Goal: Register for event/course

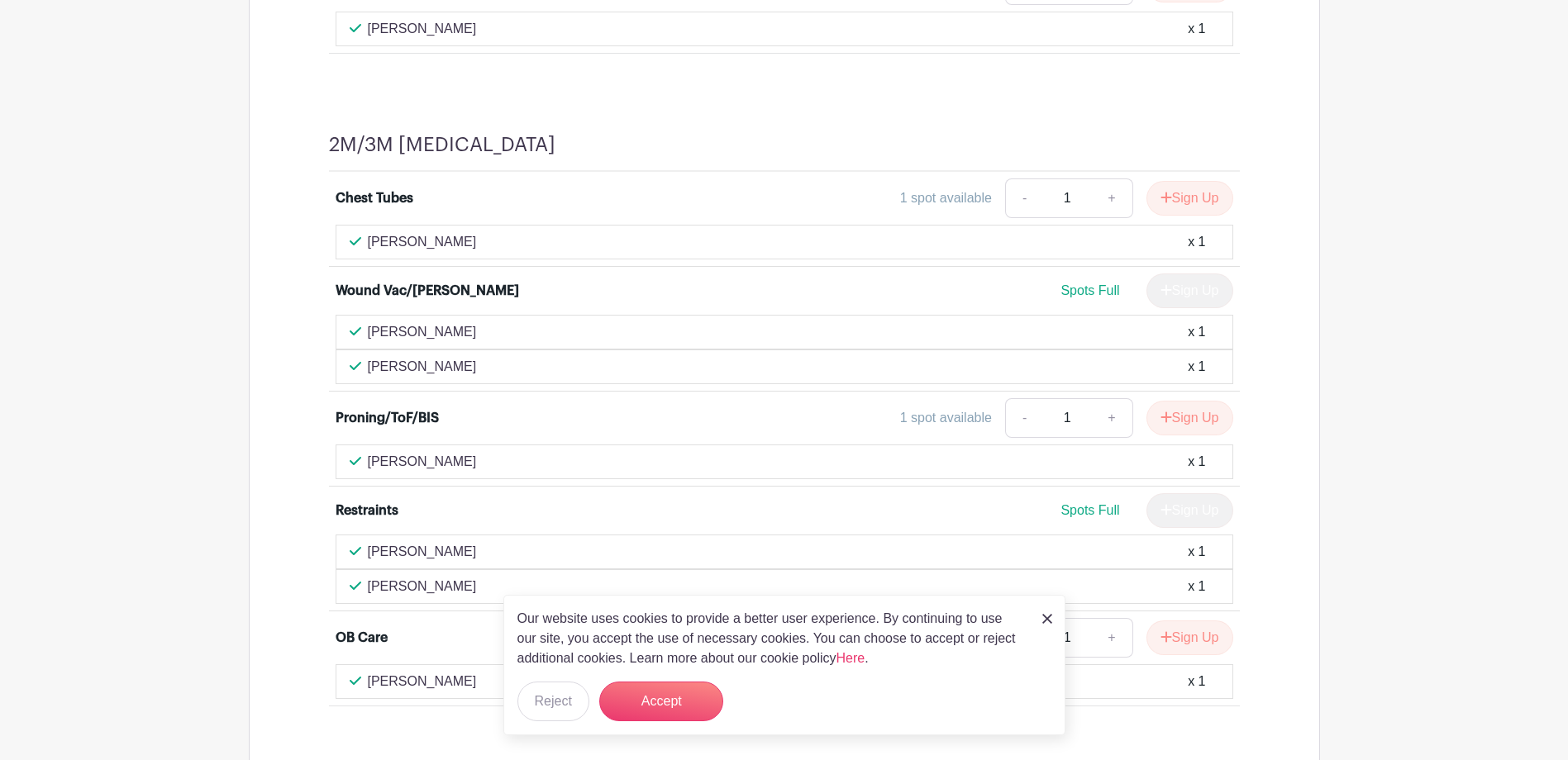
scroll to position [1465, 0]
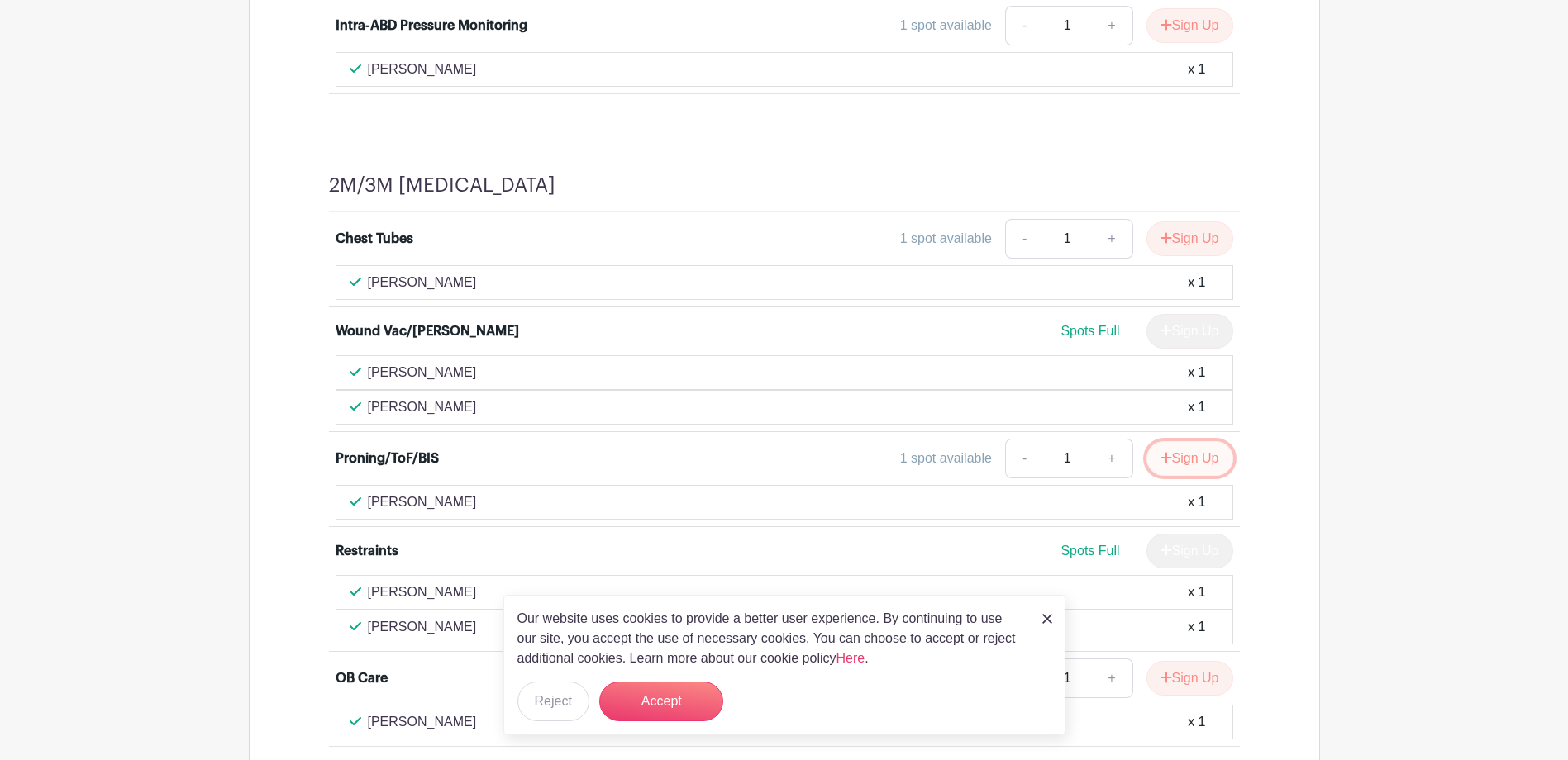
click at [1216, 455] on button "Sign Up" at bounding box center [1190, 458] width 87 height 34
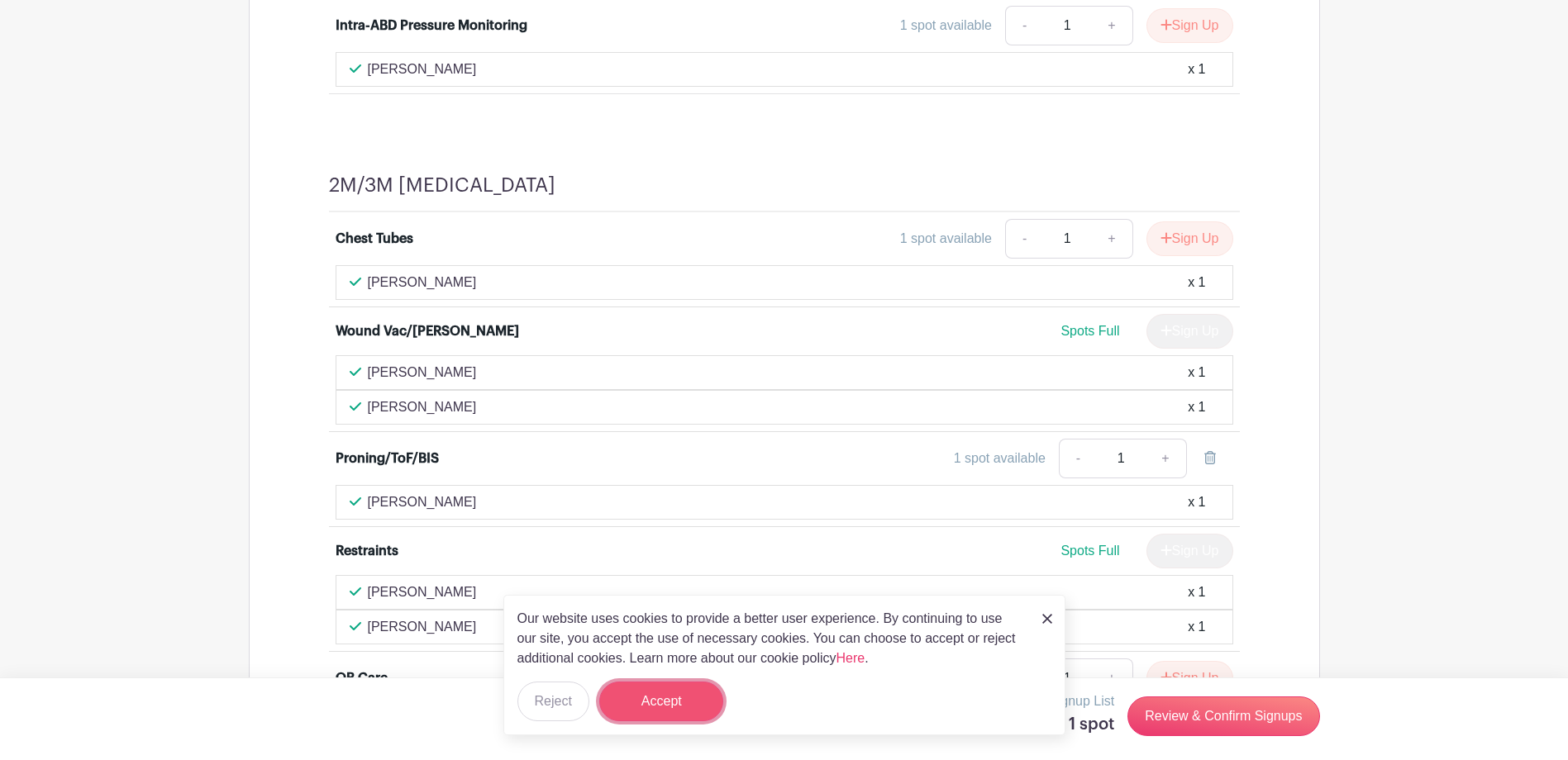
drag, startPoint x: 692, startPoint y: 704, endPoint x: 814, endPoint y: 726, distance: 124.0
click at [693, 704] on button "Accept" at bounding box center [661, 701] width 124 height 40
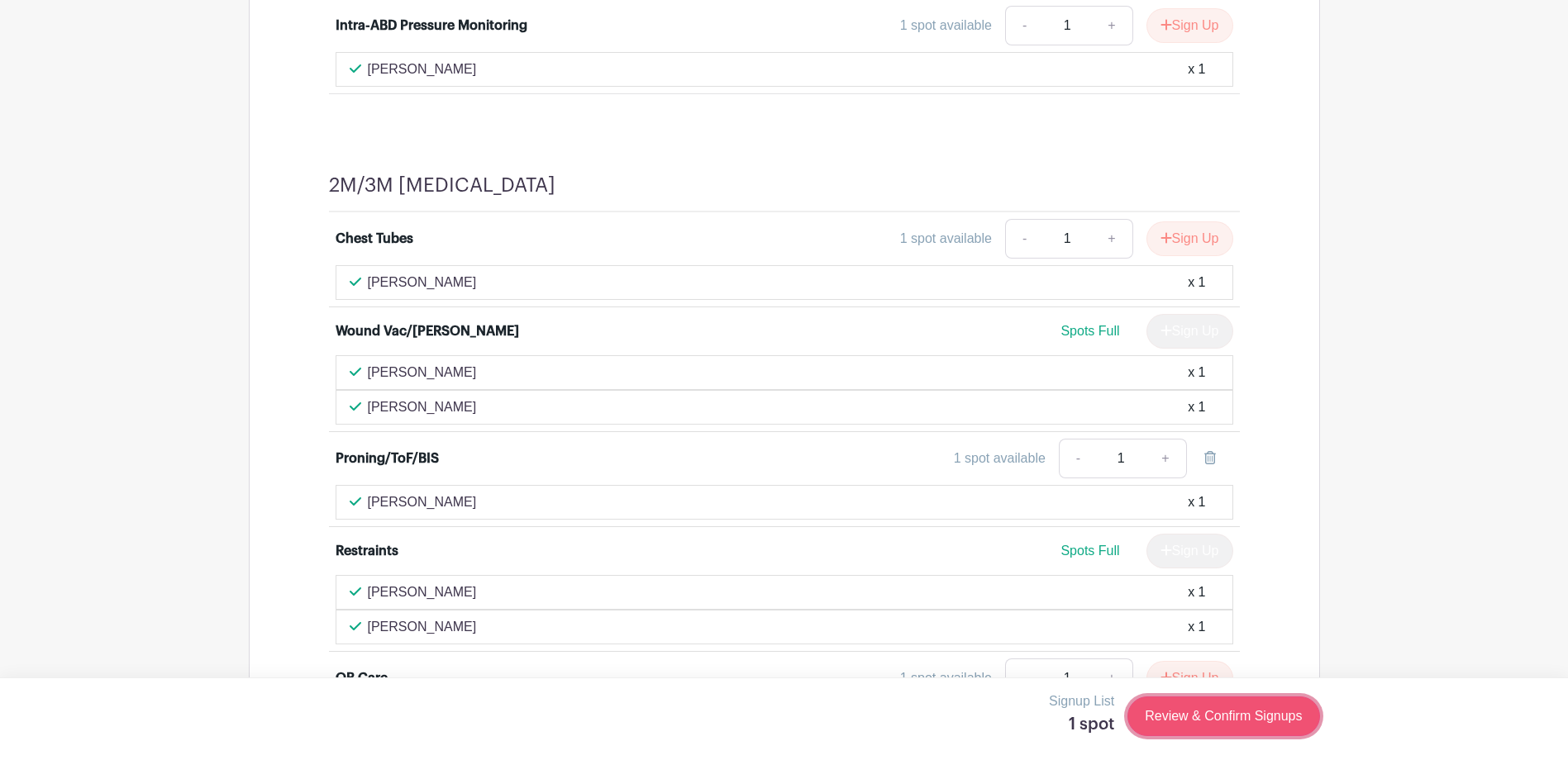
click at [1243, 719] on link "Review & Confirm Signups" at bounding box center [1223, 716] width 192 height 40
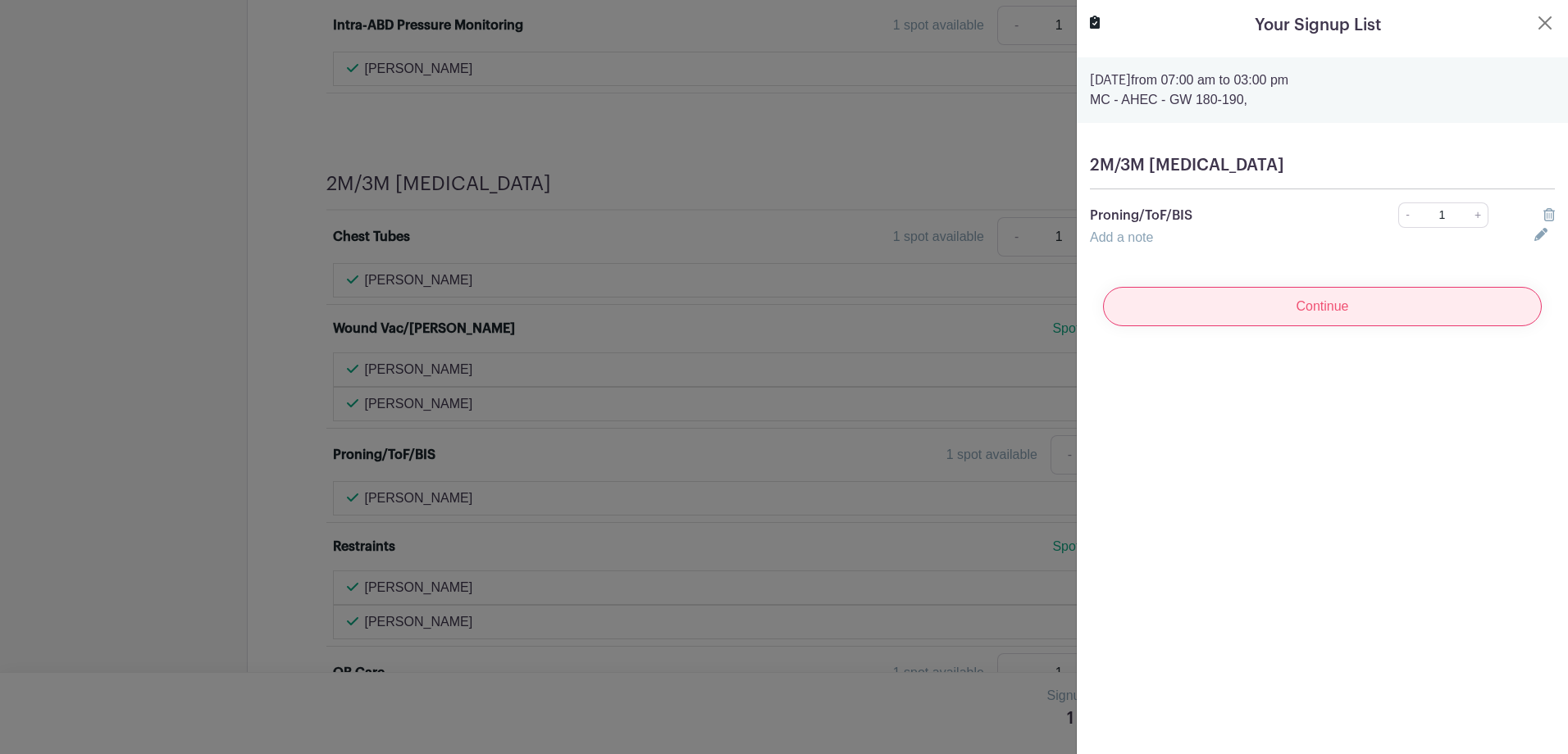
click at [1226, 307] on input "Continue" at bounding box center [1322, 307] width 439 height 39
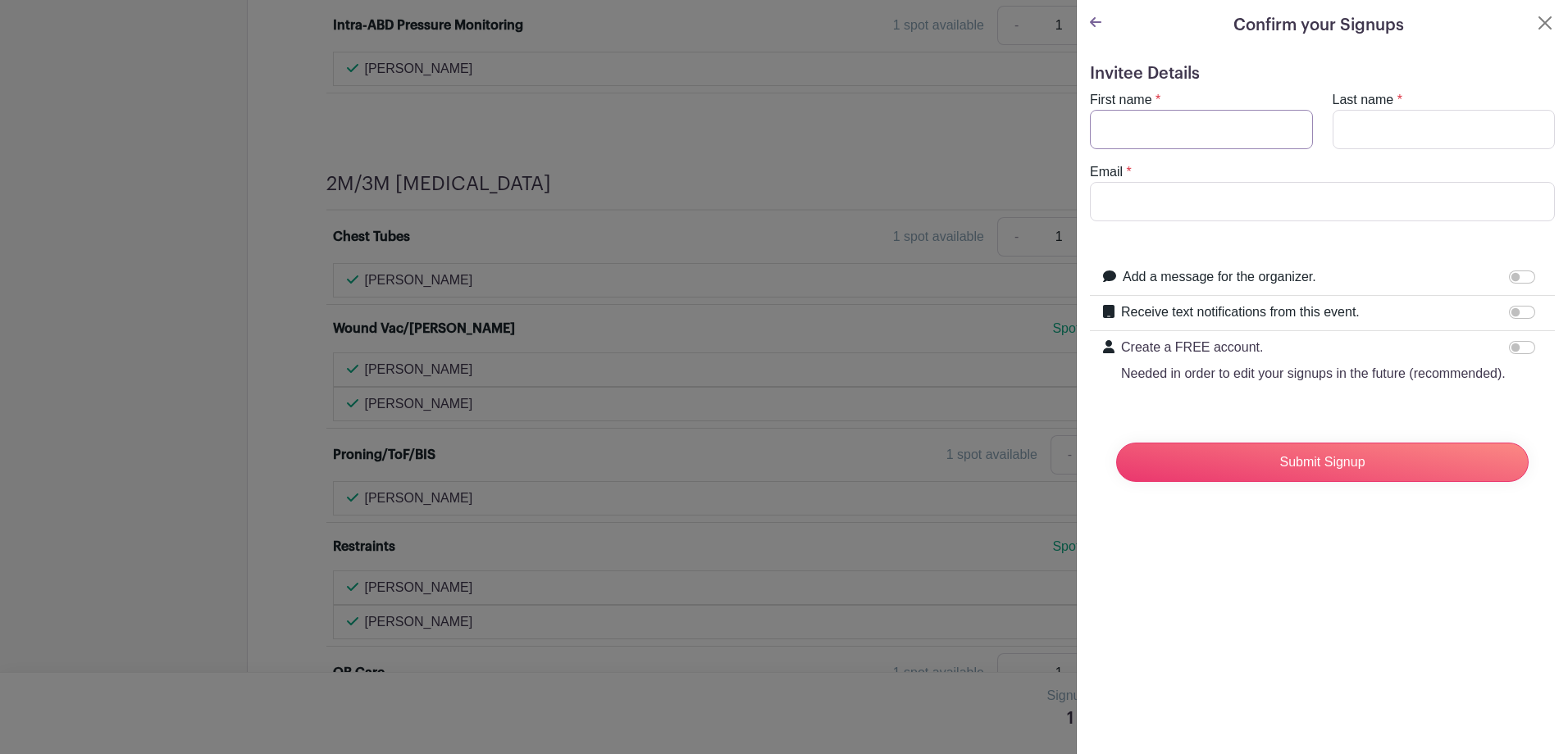
click at [1192, 130] on input "First name" at bounding box center [1201, 129] width 223 height 39
type input "[PERSON_NAME]"
click at [1382, 124] on input "Last name" at bounding box center [1444, 129] width 223 height 39
type input "[PERSON_NAME]"
click at [1345, 215] on input "Email" at bounding box center [1322, 201] width 465 height 39
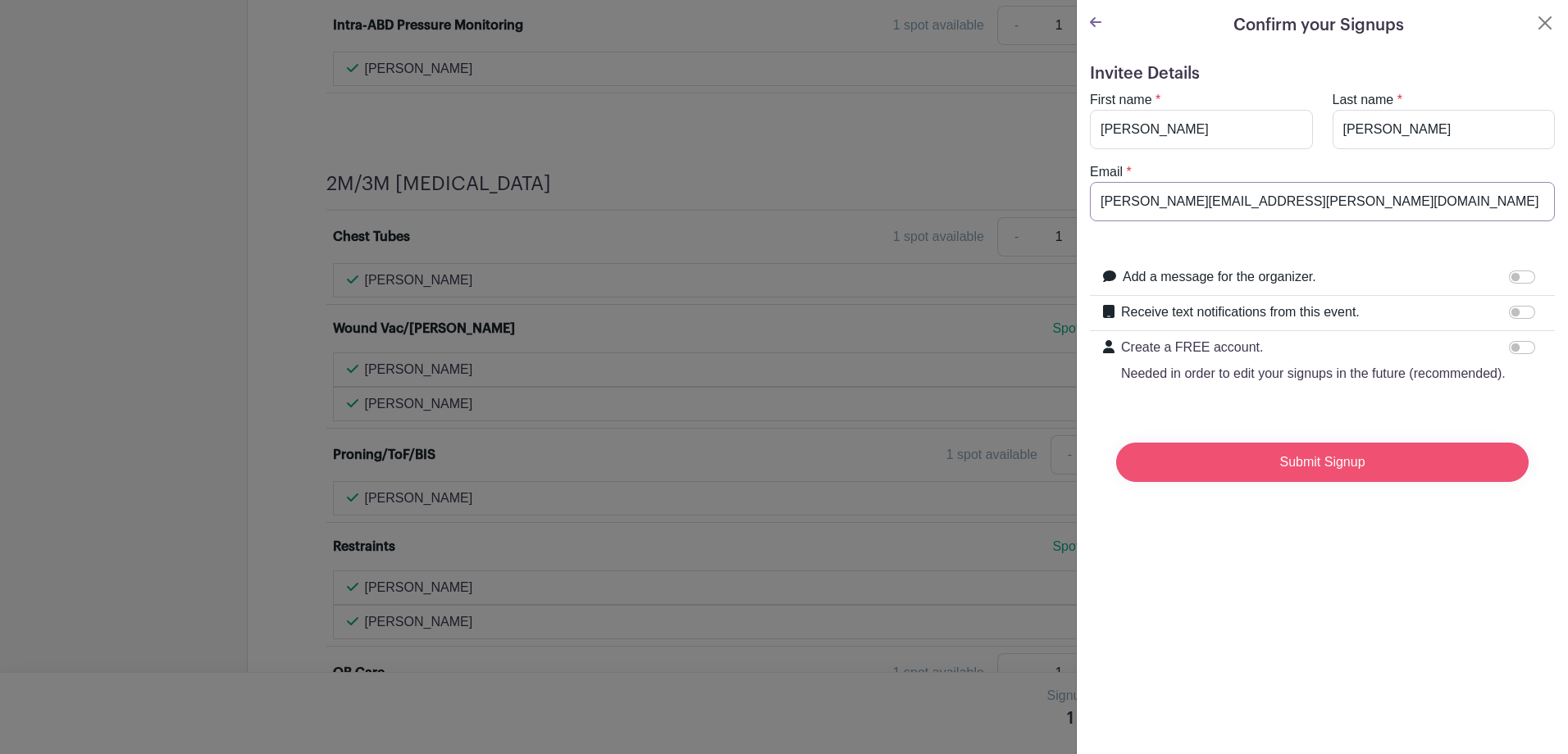
type input "[PERSON_NAME][EMAIL_ADDRESS][PERSON_NAME][DOMAIN_NAME]"
click at [1293, 482] on input "Submit Signup" at bounding box center [1322, 462] width 413 height 39
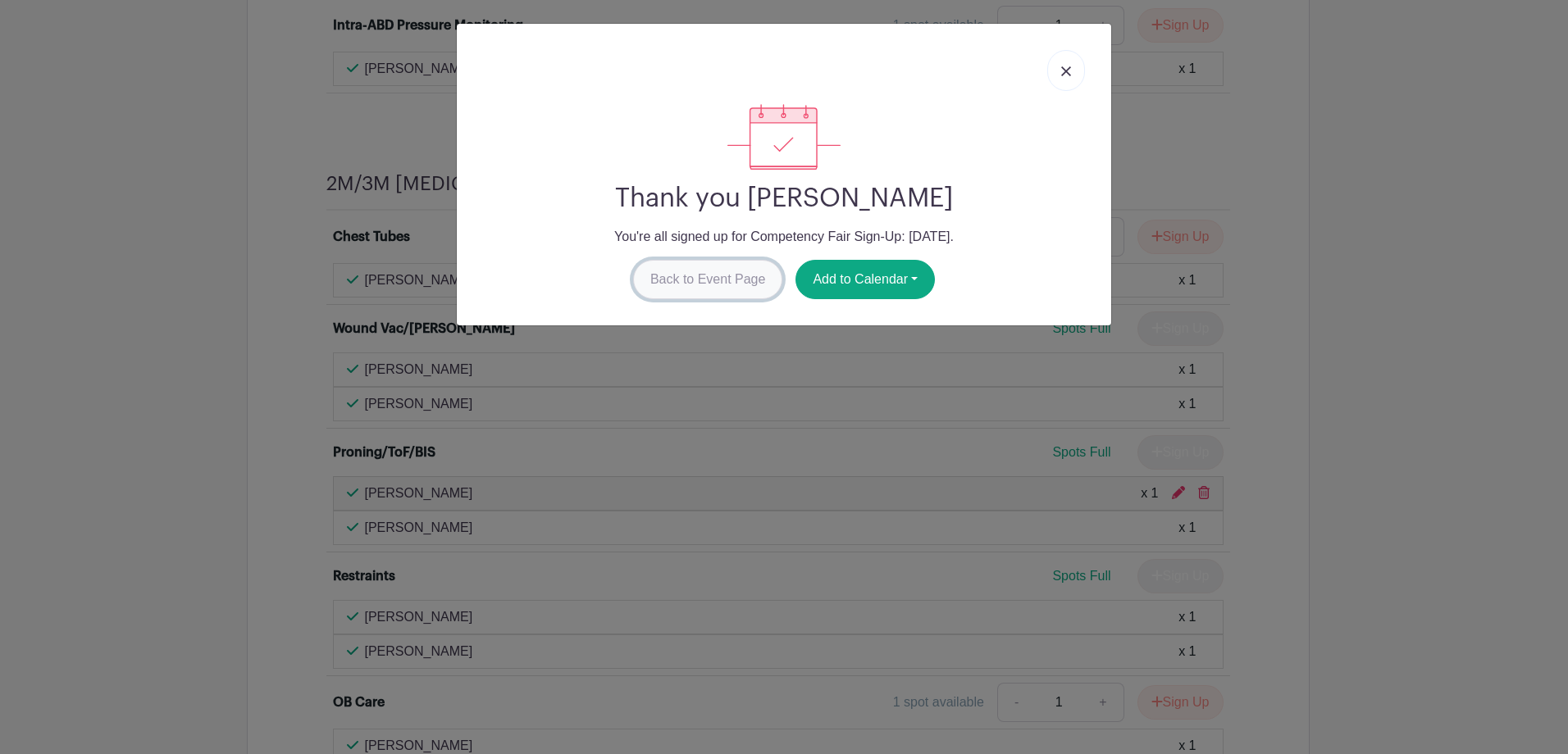
click at [739, 279] on link "Back to Event Page" at bounding box center [708, 279] width 150 height 39
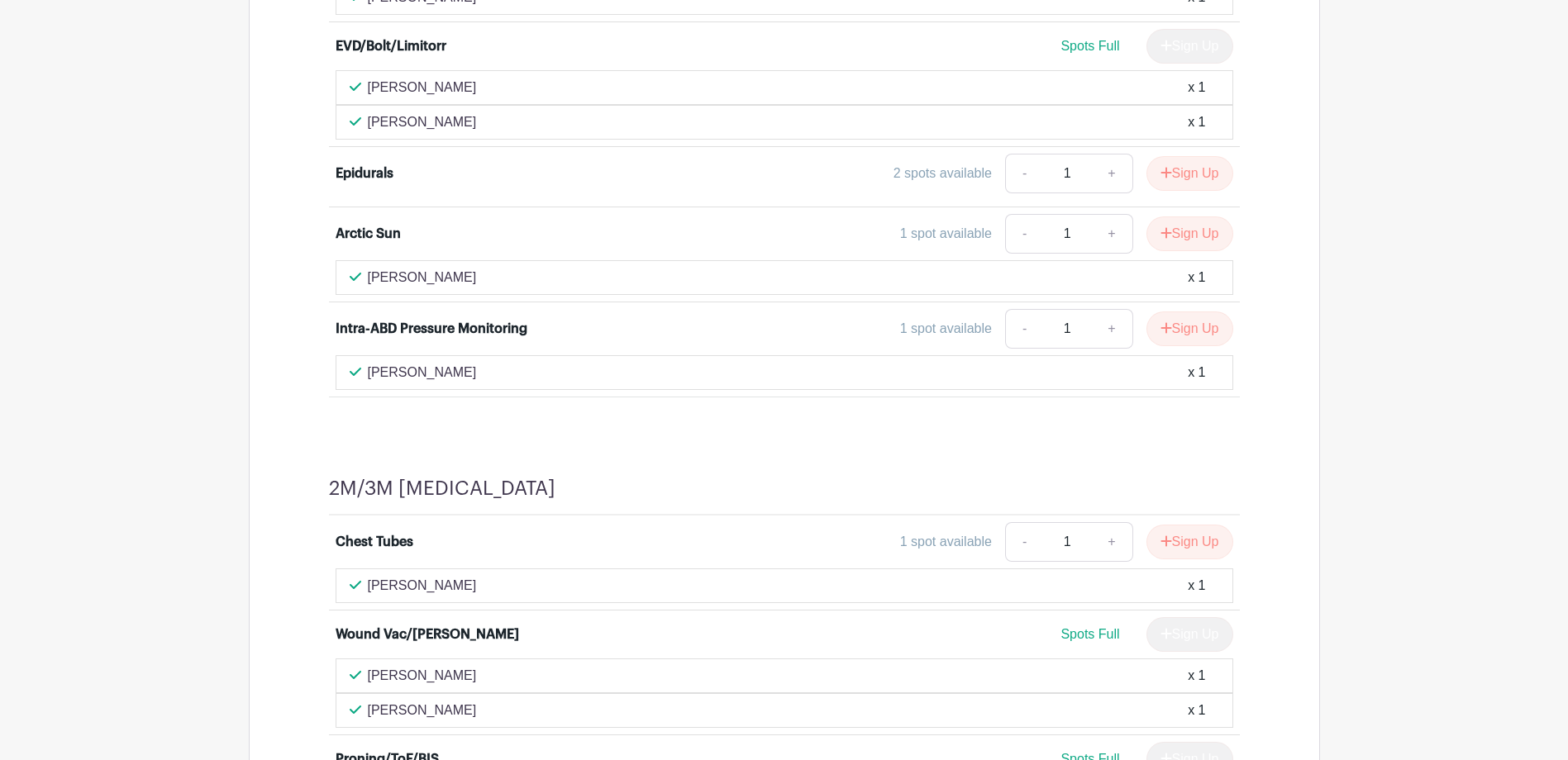
scroll to position [1134, 0]
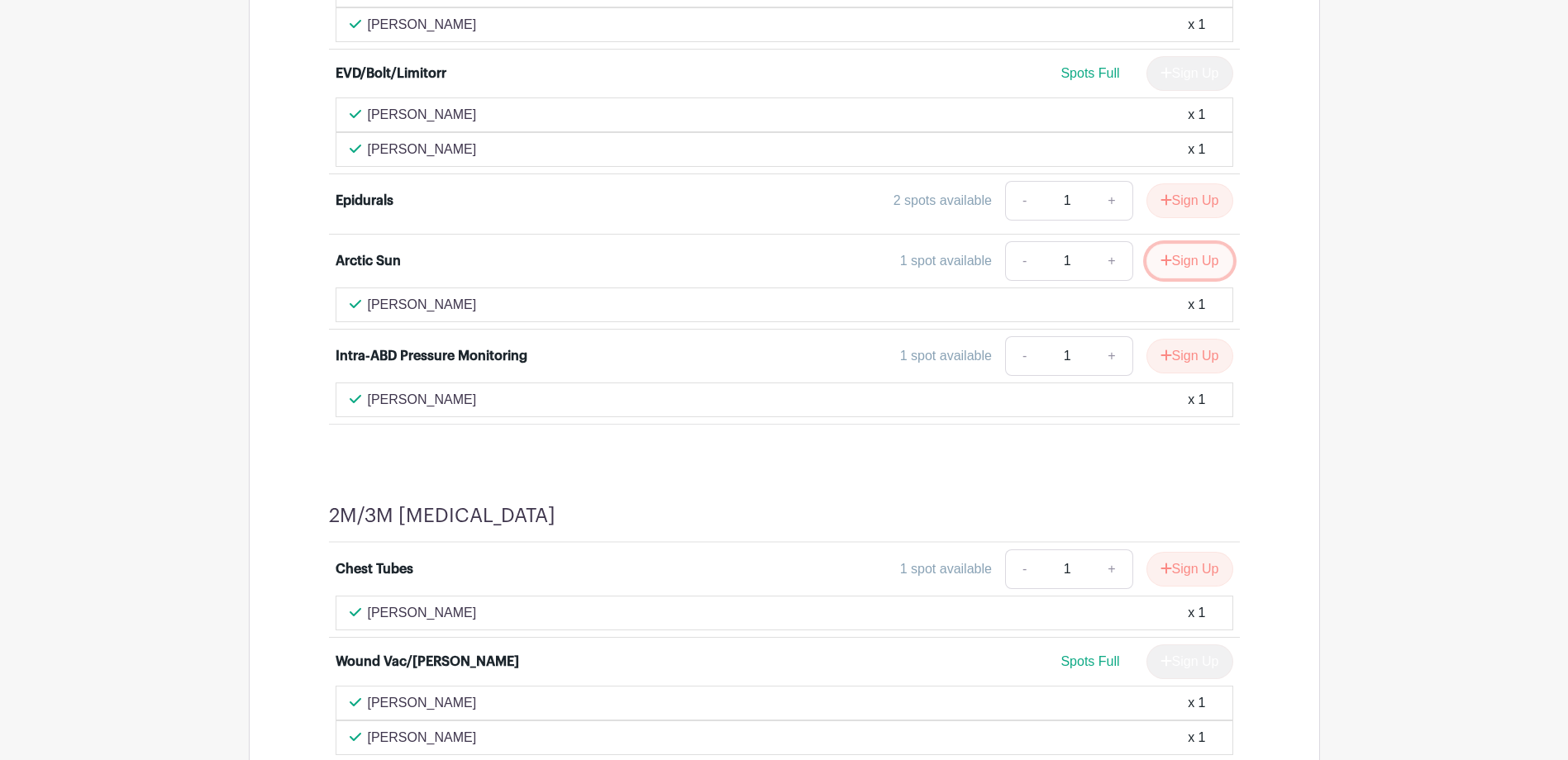
click at [1215, 260] on button "Sign Up" at bounding box center [1190, 260] width 87 height 34
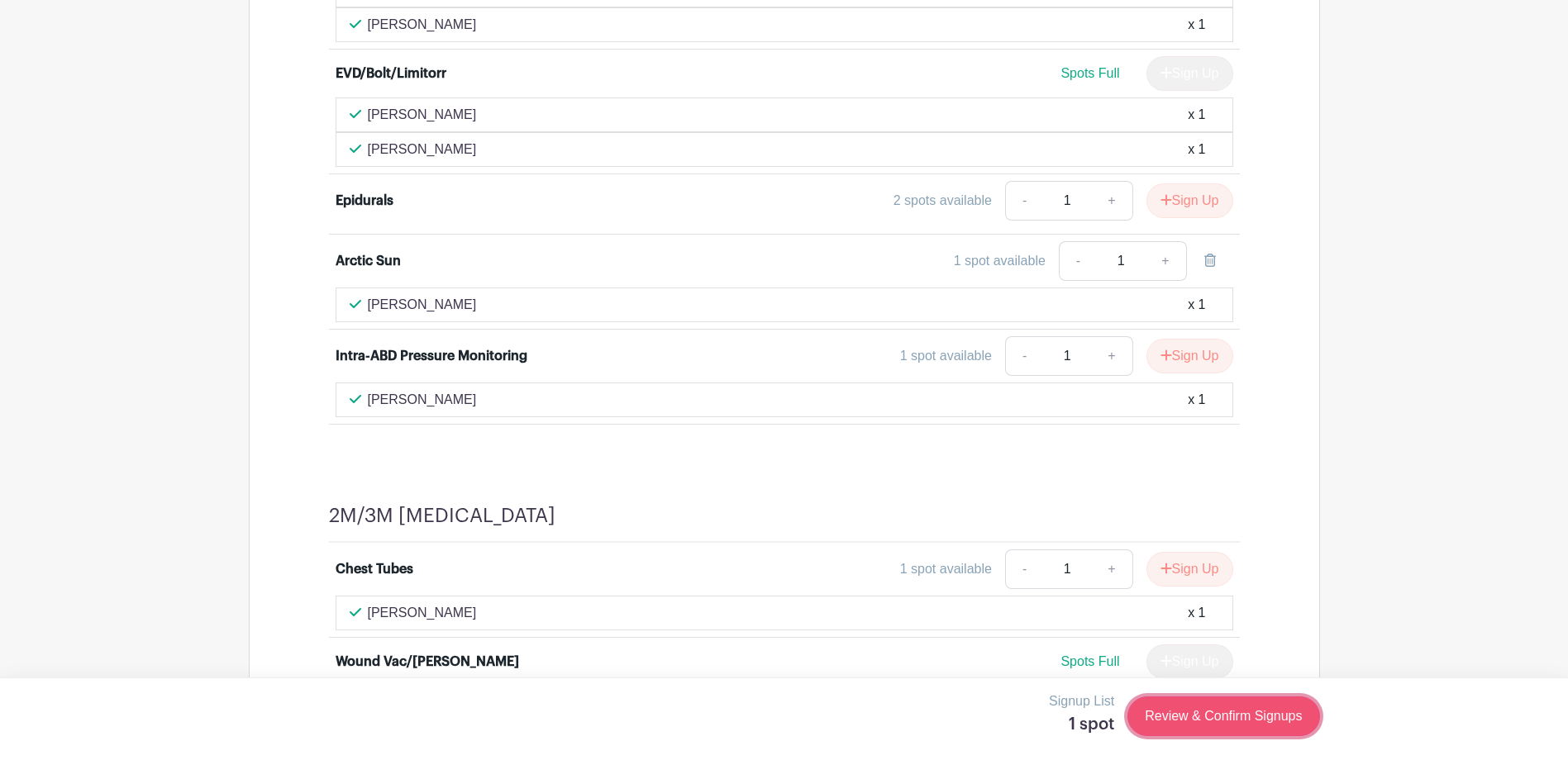
click at [1199, 713] on link "Review & Confirm Signups" at bounding box center [1223, 716] width 192 height 40
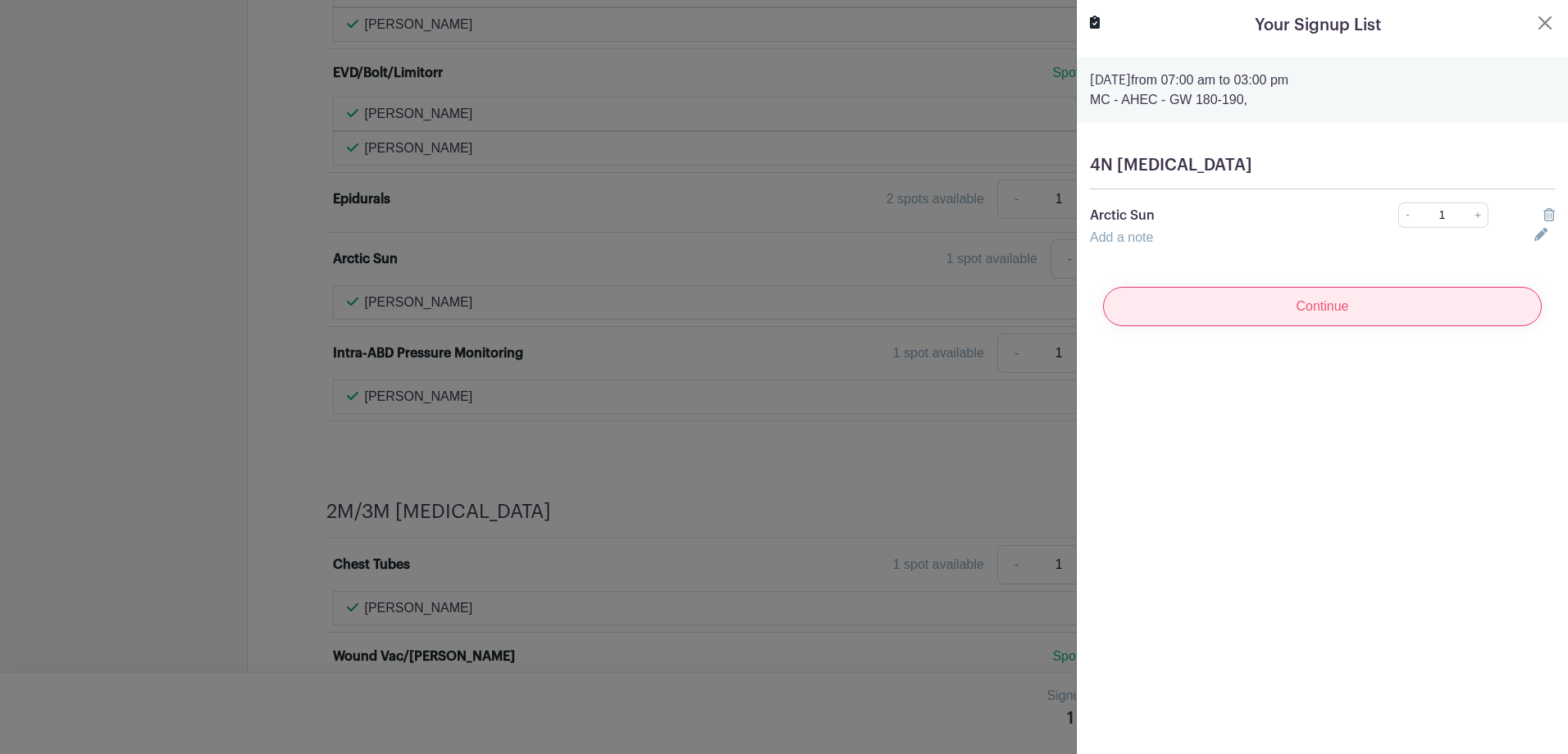
click at [1207, 311] on input "Continue" at bounding box center [1322, 307] width 439 height 39
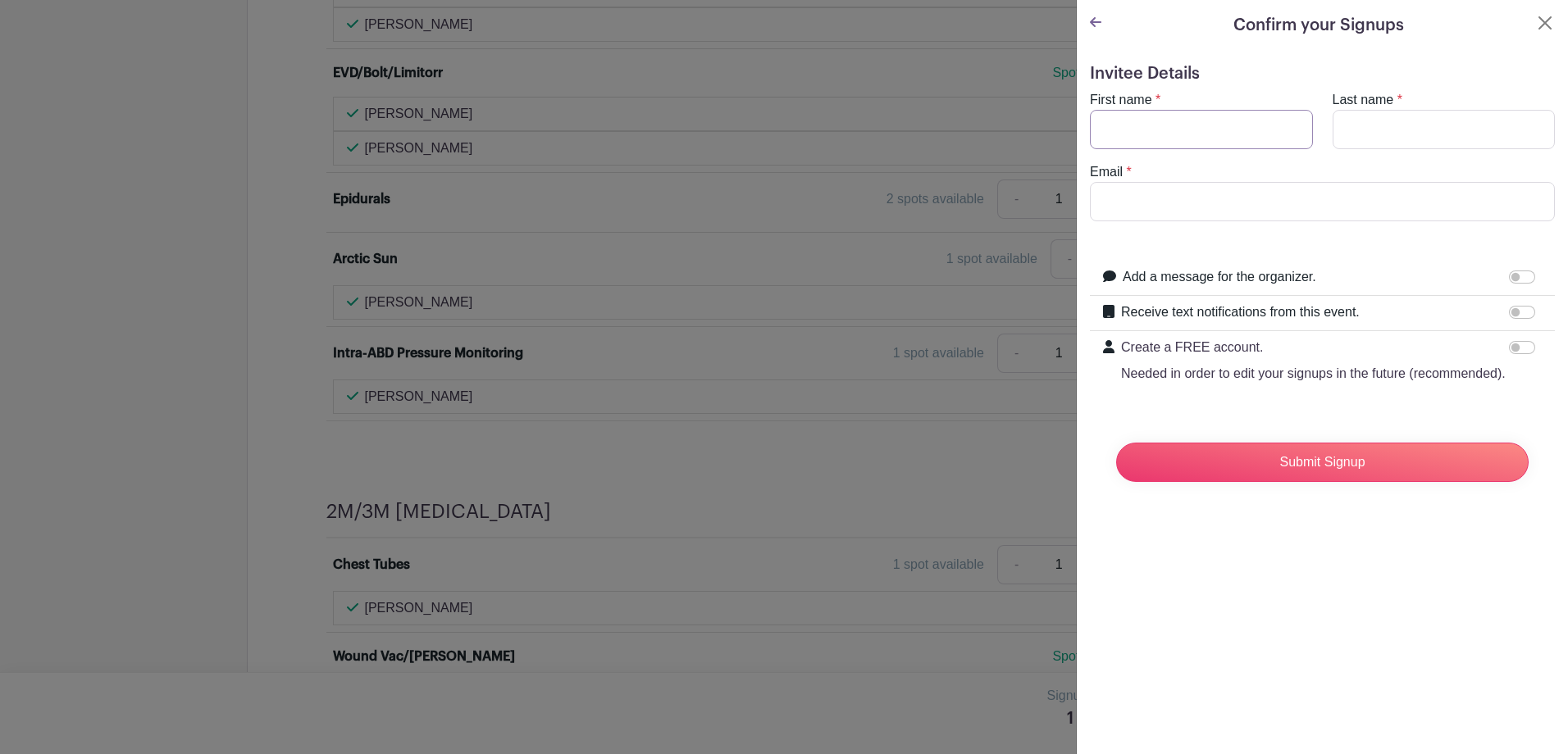
click at [1217, 122] on input "First name" at bounding box center [1201, 129] width 223 height 39
type input "[PERSON_NAME]"
click at [1412, 140] on input "Last name" at bounding box center [1444, 129] width 223 height 39
type input "Watford"
click at [1363, 200] on input "Email" at bounding box center [1322, 201] width 465 height 39
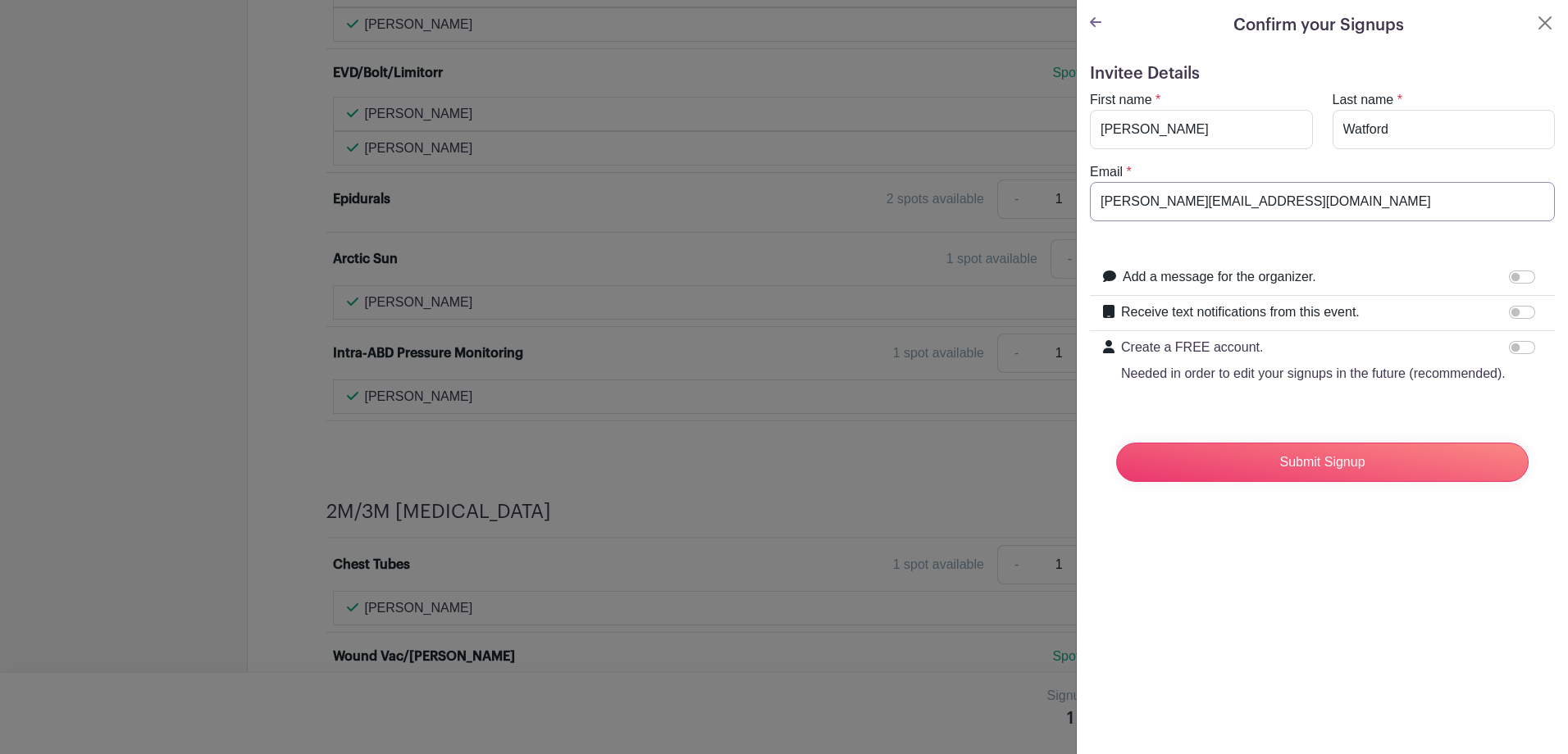
type input "[PERSON_NAME][EMAIL_ADDRESS][DOMAIN_NAME]"
click at [1290, 473] on input "Submit Signup" at bounding box center [1322, 462] width 413 height 39
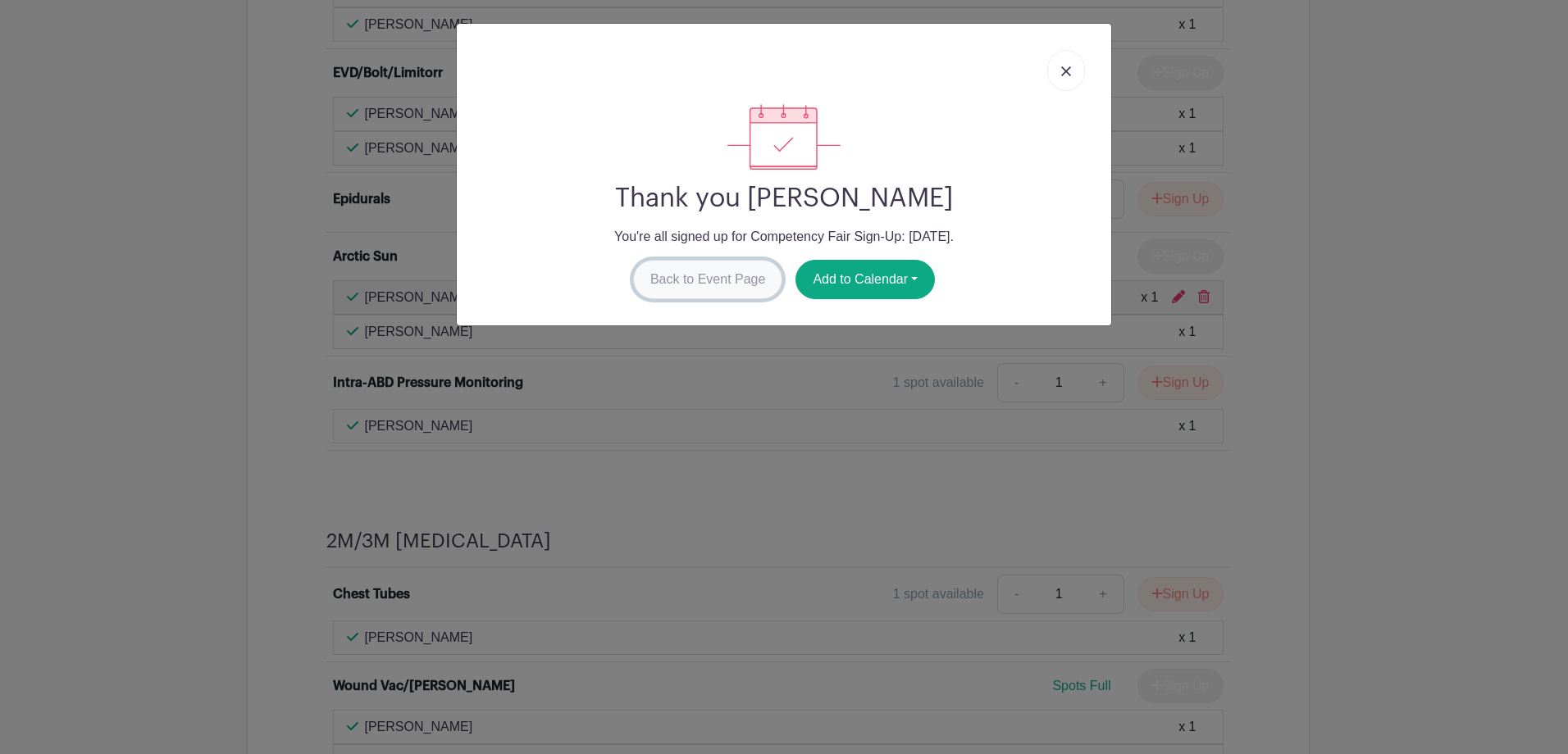
click at [752, 283] on link "Back to Event Page" at bounding box center [708, 279] width 150 height 39
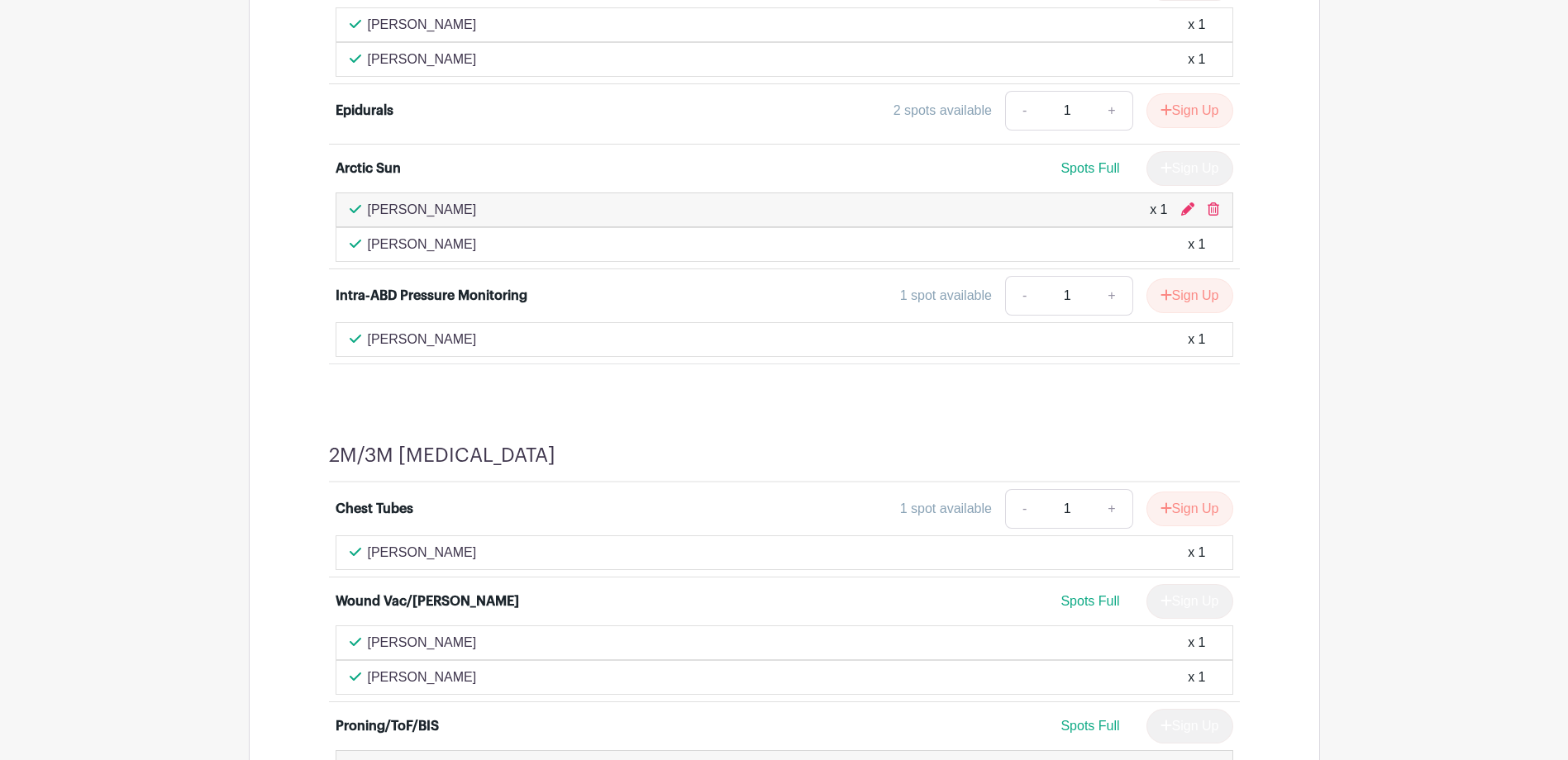
scroll to position [1465, 0]
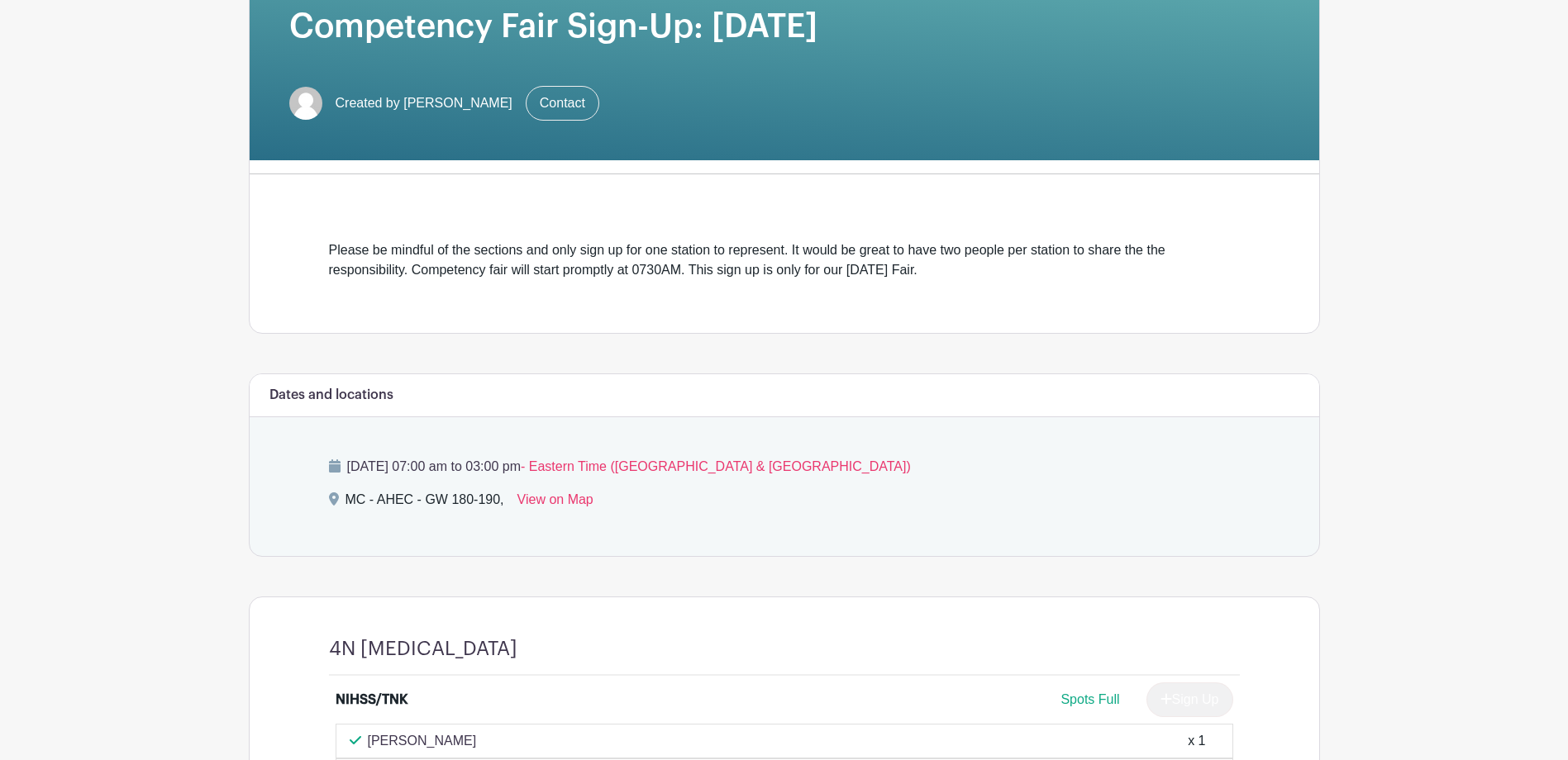
scroll to position [165, 0]
